Goal: Navigation & Orientation: Find specific page/section

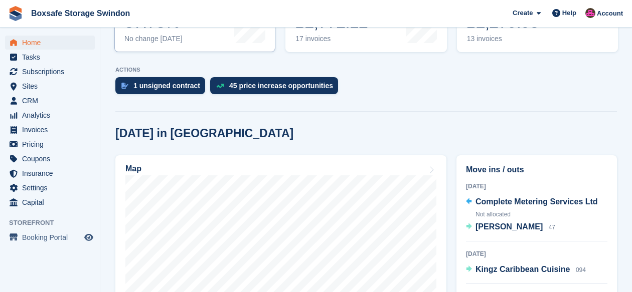
scroll to position [191, 0]
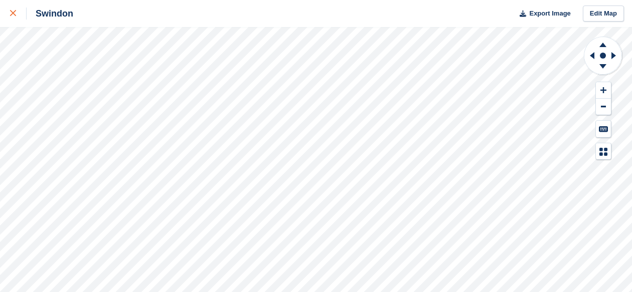
click at [12, 17] on div at bounding box center [18, 14] width 17 height 12
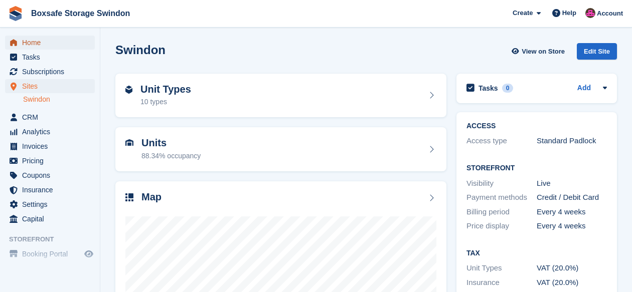
click at [40, 41] on span "Home" at bounding box center [52, 43] width 60 height 14
